Goal: Feedback & Contribution: Leave review/rating

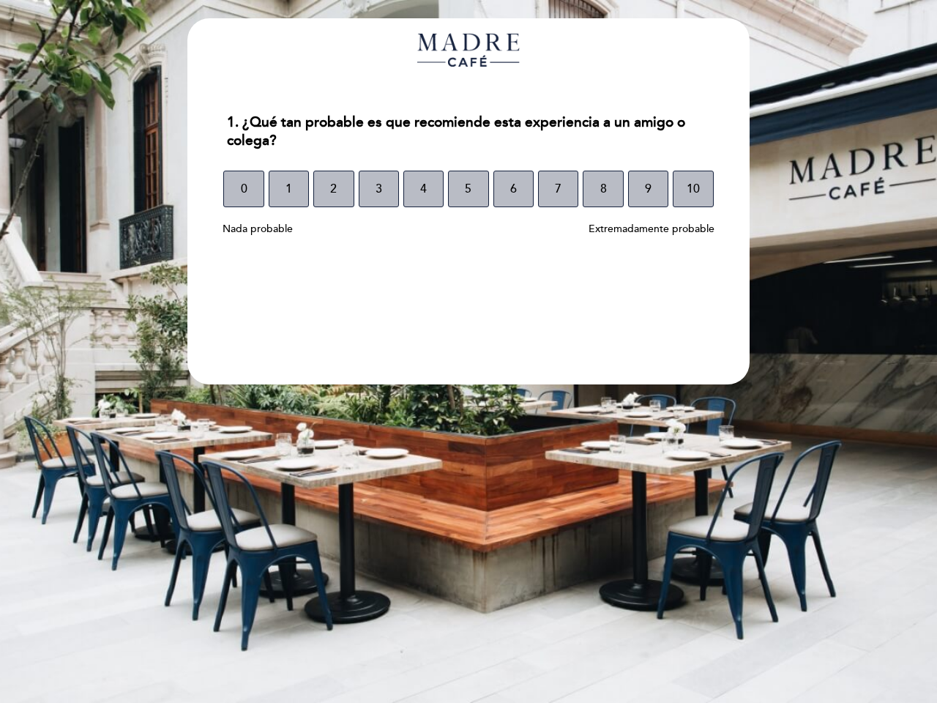
click at [469, 351] on section "1. ¿Qué tan probable es que recomiende esta experiencia a un amigo o colega? 1.…" at bounding box center [468, 201] width 562 height 366
click at [243, 189] on span "0" at bounding box center [244, 188] width 7 height 41
click at [288, 189] on span "1" at bounding box center [289, 188] width 7 height 41
click at [333, 189] on span "2" at bounding box center [333, 188] width 7 height 41
click at [378, 189] on span "3" at bounding box center [379, 188] width 7 height 41
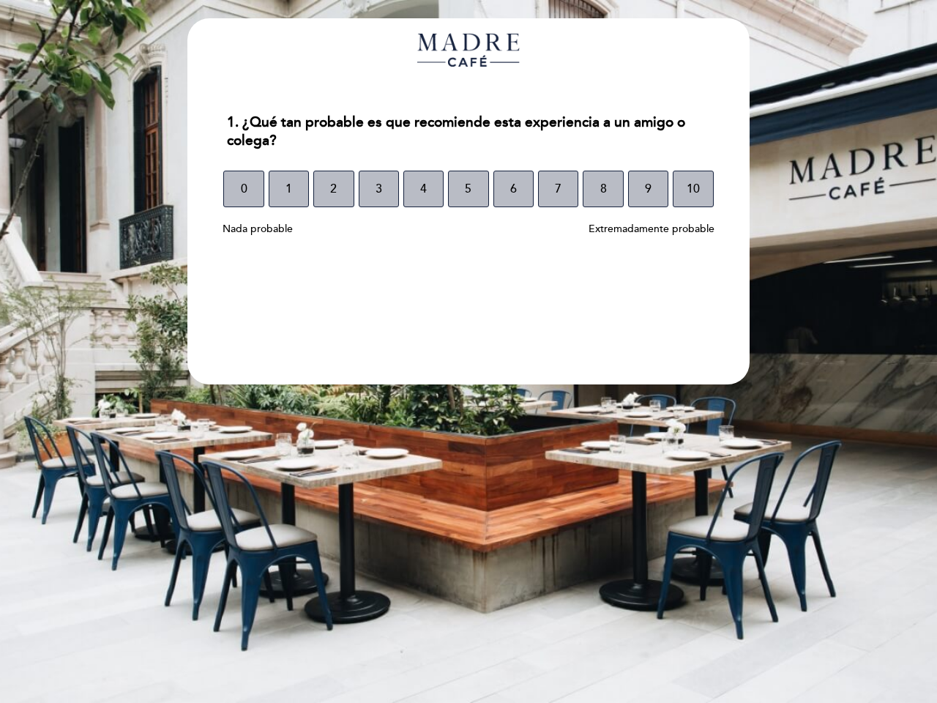
click at [423, 189] on span "4" at bounding box center [423, 188] width 7 height 41
click at [468, 189] on span "5" at bounding box center [468, 188] width 7 height 41
click at [513, 189] on span "6" at bounding box center [513, 188] width 7 height 41
click at [558, 189] on span "7" at bounding box center [558, 188] width 7 height 41
click at [602, 189] on span "8" at bounding box center [603, 188] width 7 height 41
